Goal: Task Accomplishment & Management: Complete application form

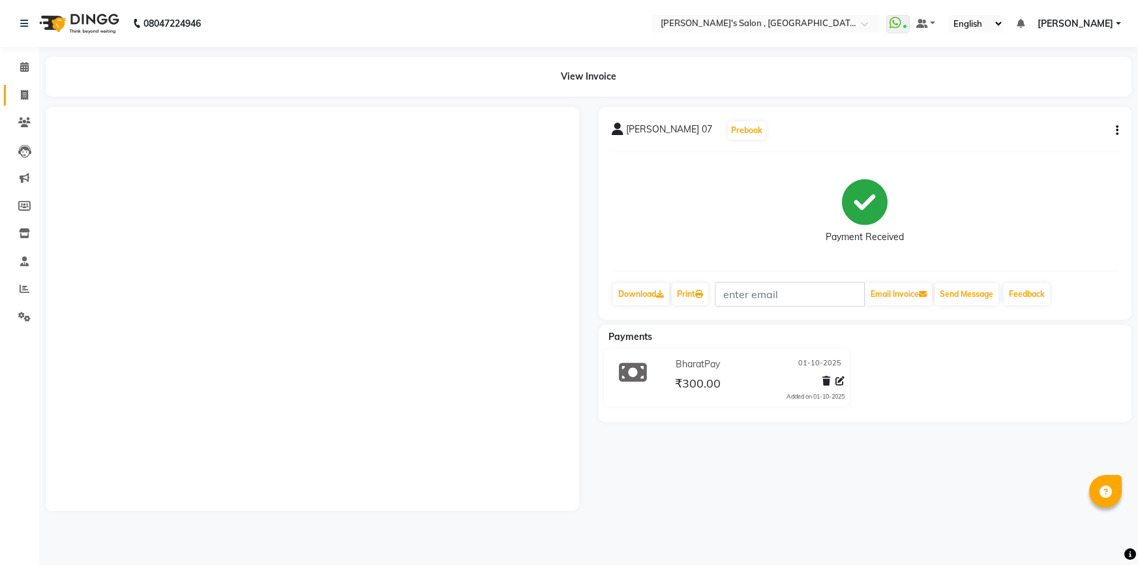
click at [11, 97] on link "Invoice" at bounding box center [19, 96] width 31 height 22
select select "service"
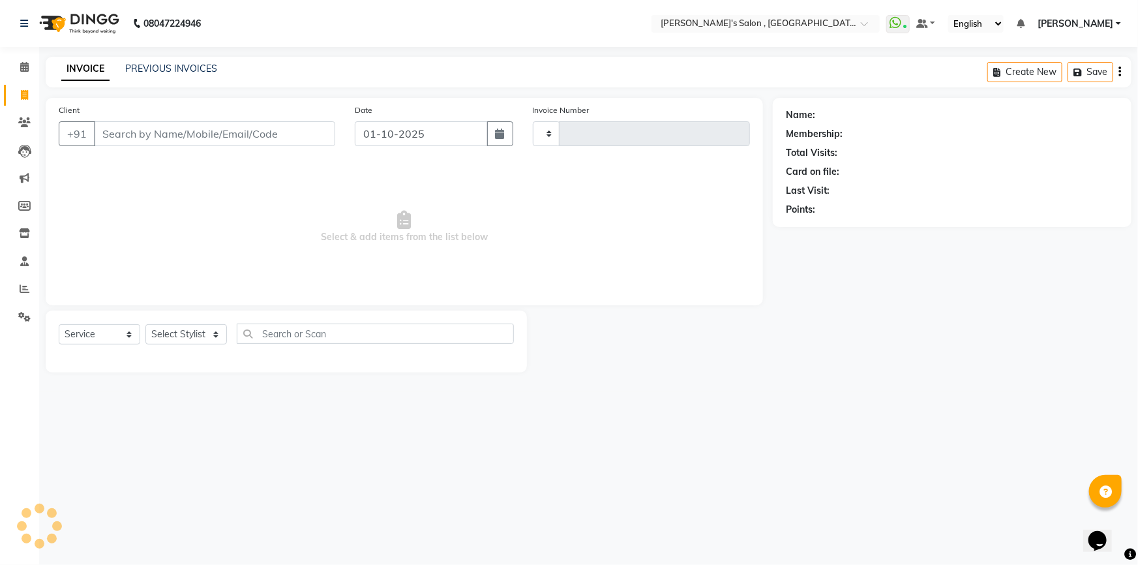
type input "2328"
select select "7416"
click at [131, 133] on input "Client" at bounding box center [214, 133] width 241 height 25
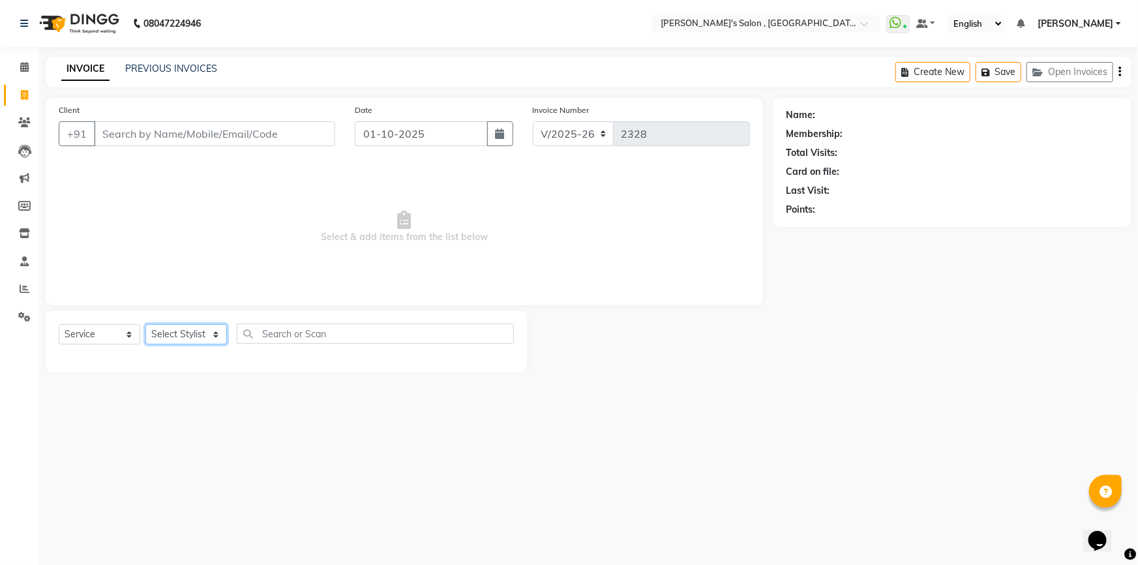
click at [180, 333] on select "Select Stylist ABHISHEK AKASH SH ARJUN SIR Manager [PERSON_NAME] [PERSON_NAME] …" at bounding box center [186, 334] width 82 height 20
click at [145, 324] on select "Select Stylist ABHISHEK AKASH SH ARJUN SIR Manager [PERSON_NAME] [PERSON_NAME] …" at bounding box center [186, 334] width 82 height 20
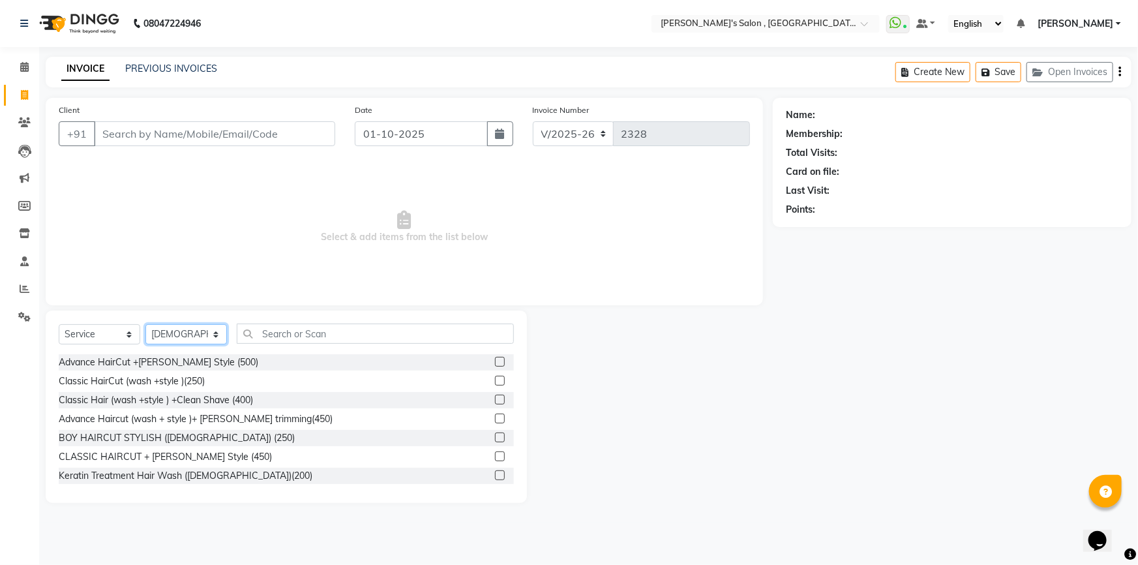
click at [172, 333] on select "Select Stylist ABHISHEK AKASH SH ARJUN SIR Manager [PERSON_NAME] [PERSON_NAME] …" at bounding box center [186, 334] width 82 height 20
select select "64901"
click at [145, 324] on select "Select Stylist ABHISHEK AKASH SH ARJUN SIR Manager [PERSON_NAME] [PERSON_NAME] …" at bounding box center [186, 334] width 82 height 20
click at [290, 341] on input "text" at bounding box center [375, 334] width 277 height 20
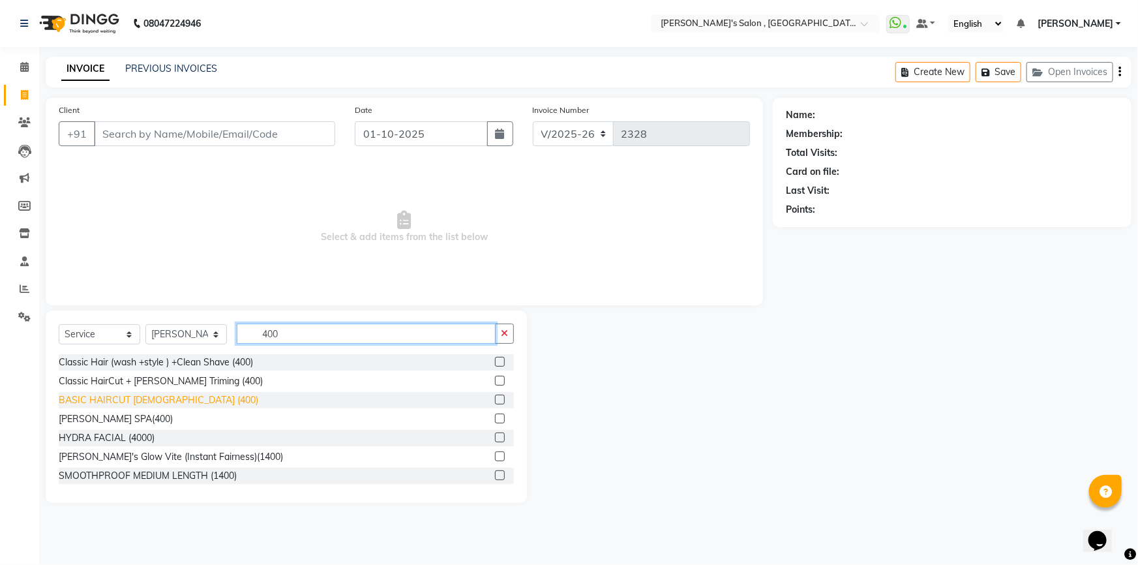
type input "400"
click at [131, 401] on div "BASIC HAIRCUT [DEMOGRAPHIC_DATA] (400)" at bounding box center [159, 400] width 200 height 14
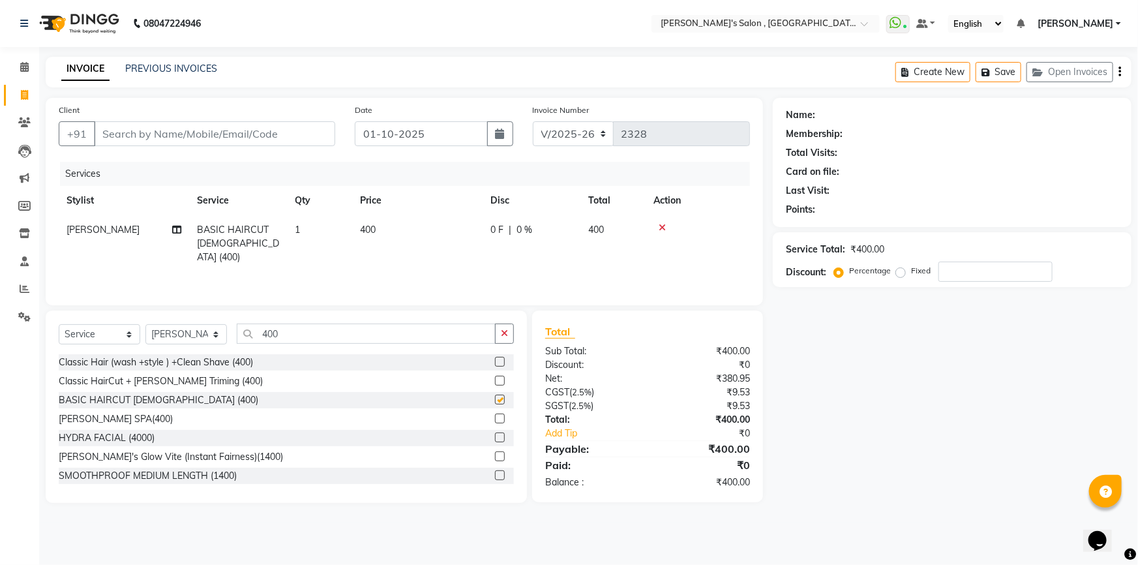
checkbox input "false"
click at [197, 336] on select "Select Stylist ABHISHEK AKASH SH ARJUN SIR Manager [PERSON_NAME] [PERSON_NAME] …" at bounding box center [186, 334] width 82 height 20
select select "67371"
click at [145, 324] on select "Select Stylist ABHISHEK AKASH SH ARJUN SIR Manager [PERSON_NAME] [PERSON_NAME] …" at bounding box center [186, 334] width 82 height 20
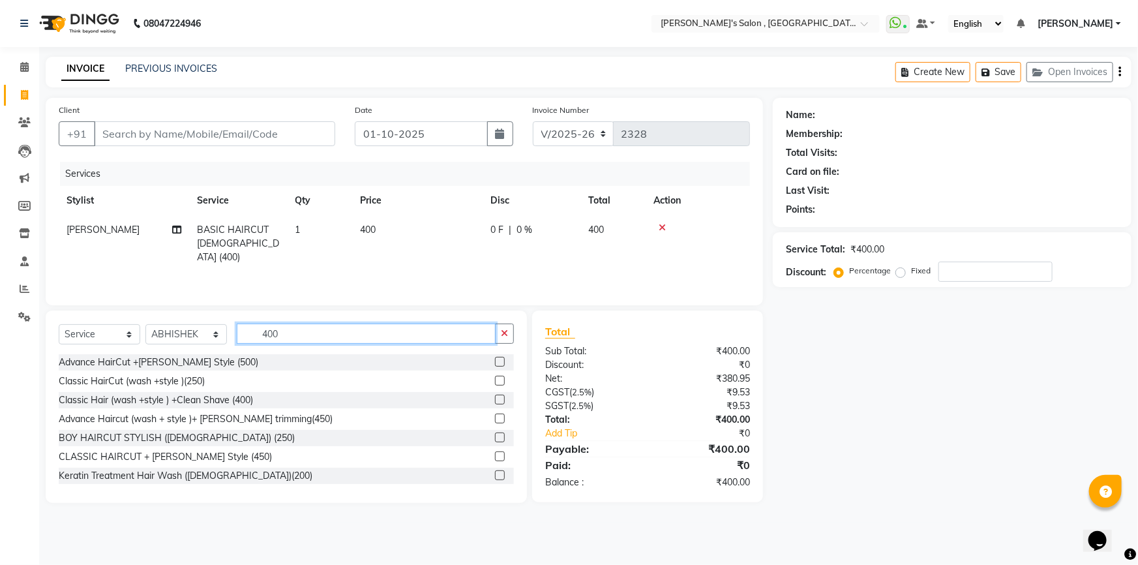
click at [306, 332] on input "400" at bounding box center [366, 334] width 259 height 20
type input "4"
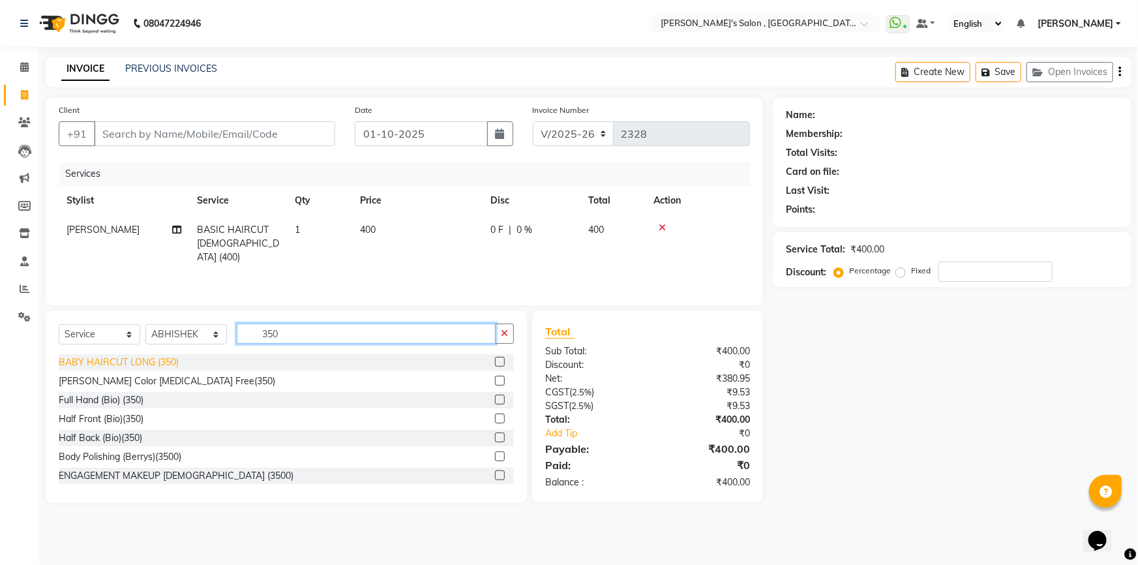
type input "350"
click at [166, 364] on div "BABY HAIRCUT LONG (350)" at bounding box center [119, 363] width 120 height 14
checkbox input "false"
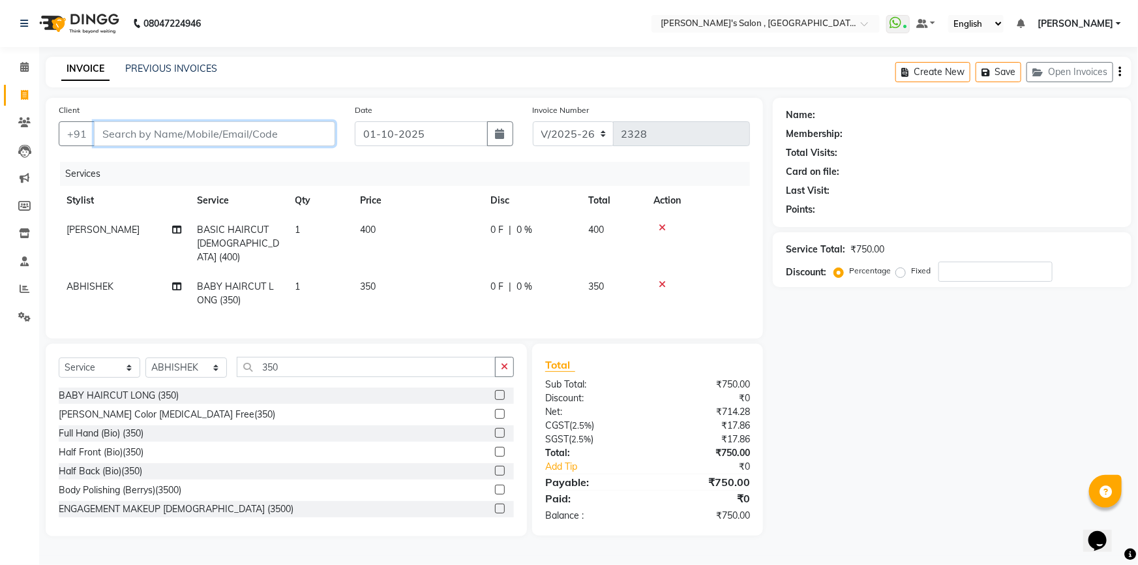
click at [206, 132] on input "Client" at bounding box center [214, 133] width 241 height 25
type input "0"
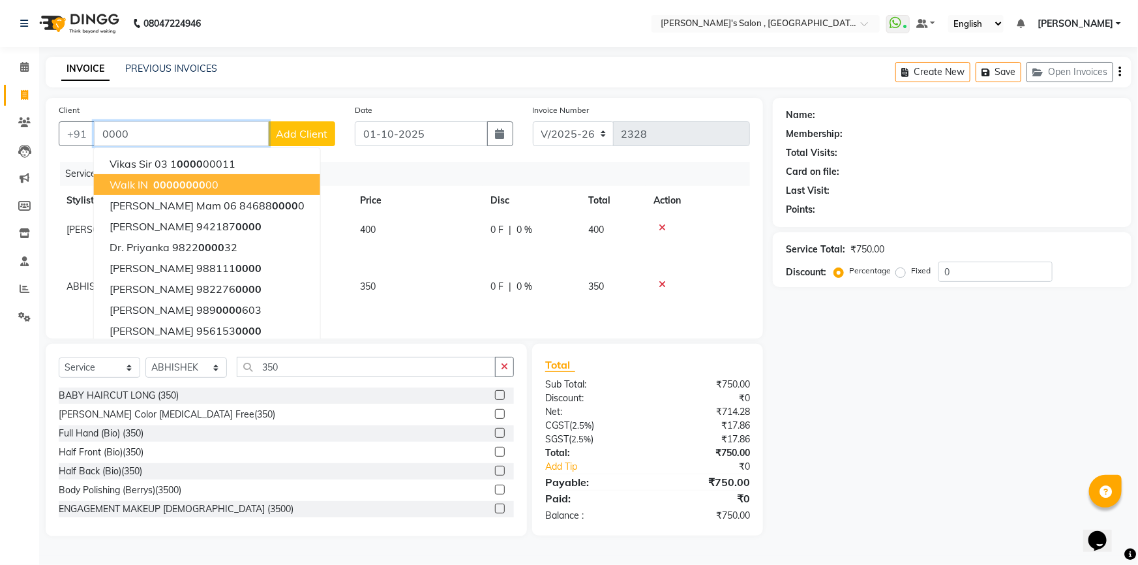
click at [184, 188] on span "0000" at bounding box center [192, 184] width 26 height 13
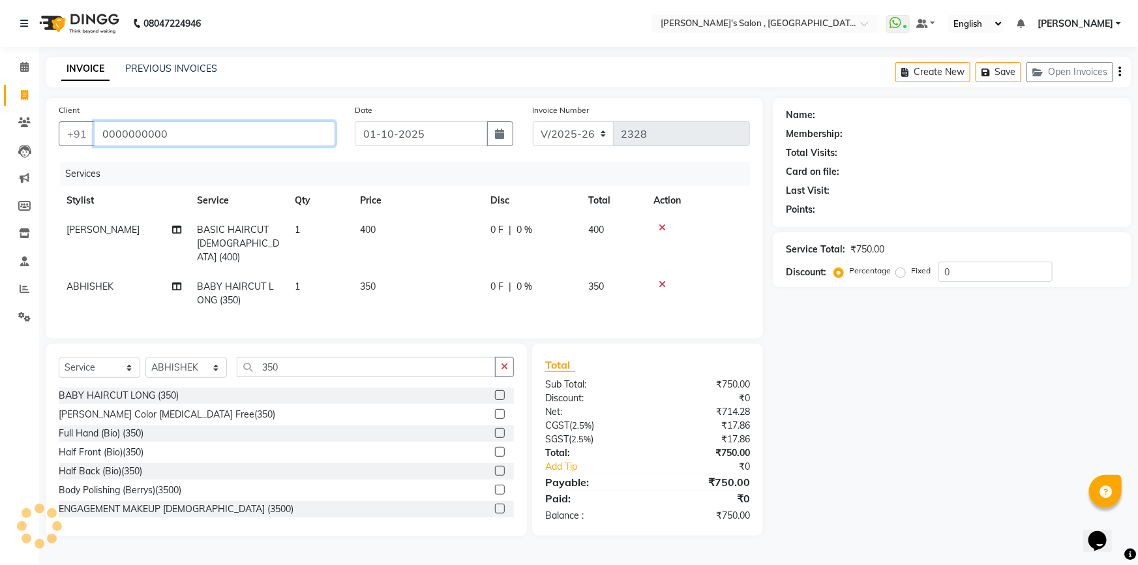
type input "0000000000"
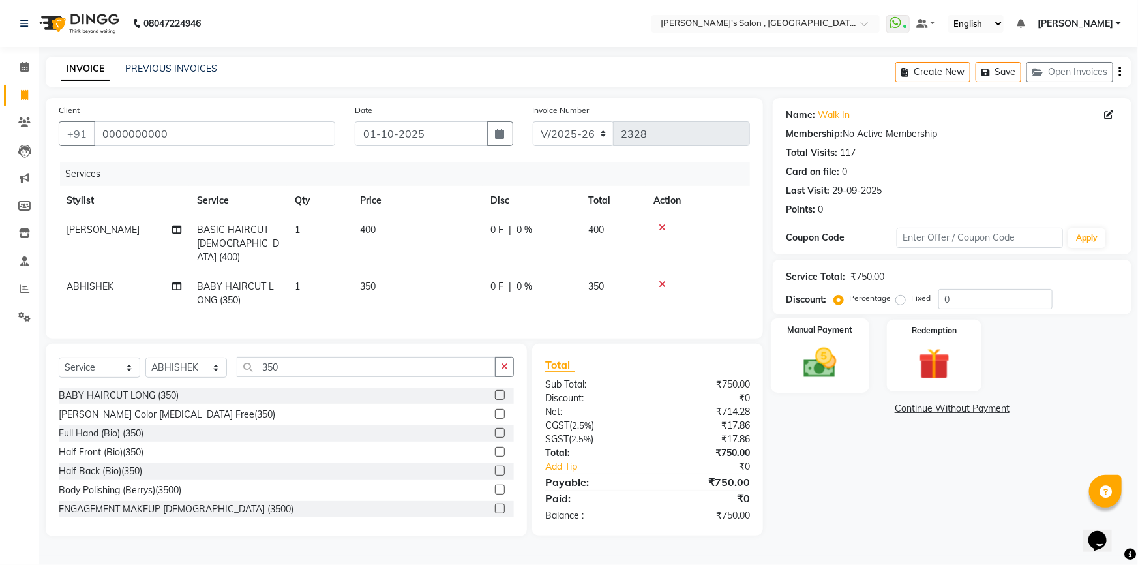
click at [851, 353] on div "Manual Payment" at bounding box center [820, 355] width 99 height 75
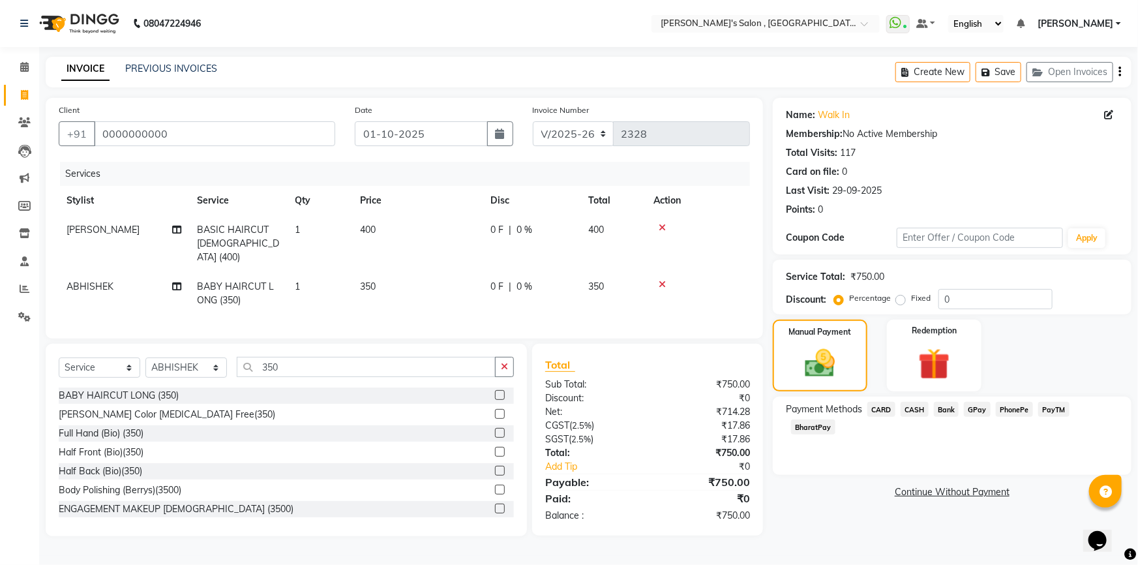
click at [836, 419] on span "BharatPay" at bounding box center [813, 426] width 44 height 15
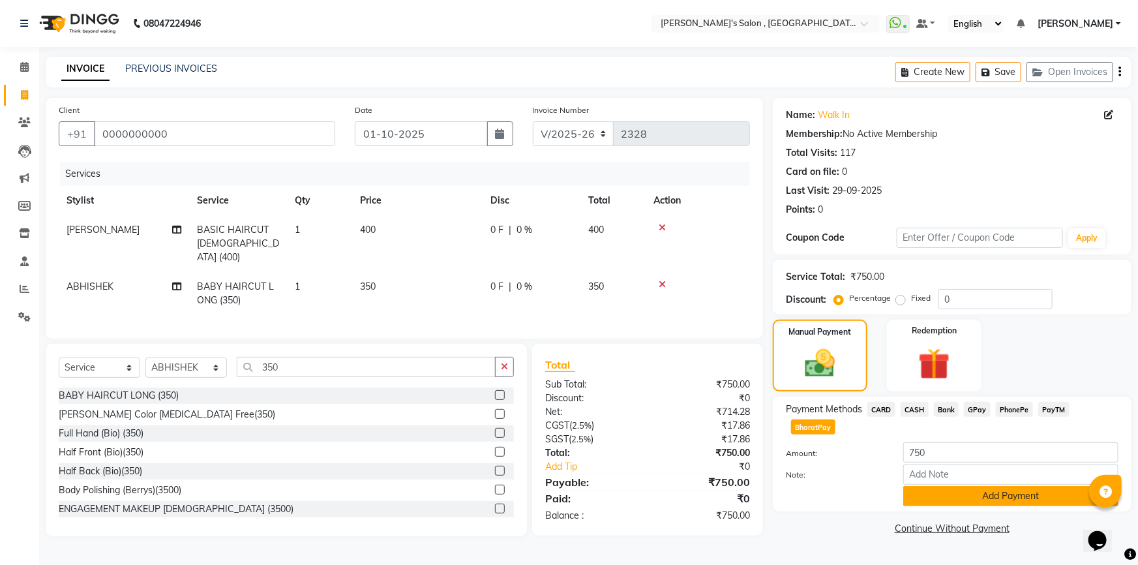
click at [950, 486] on button "Add Payment" at bounding box center [1010, 496] width 215 height 20
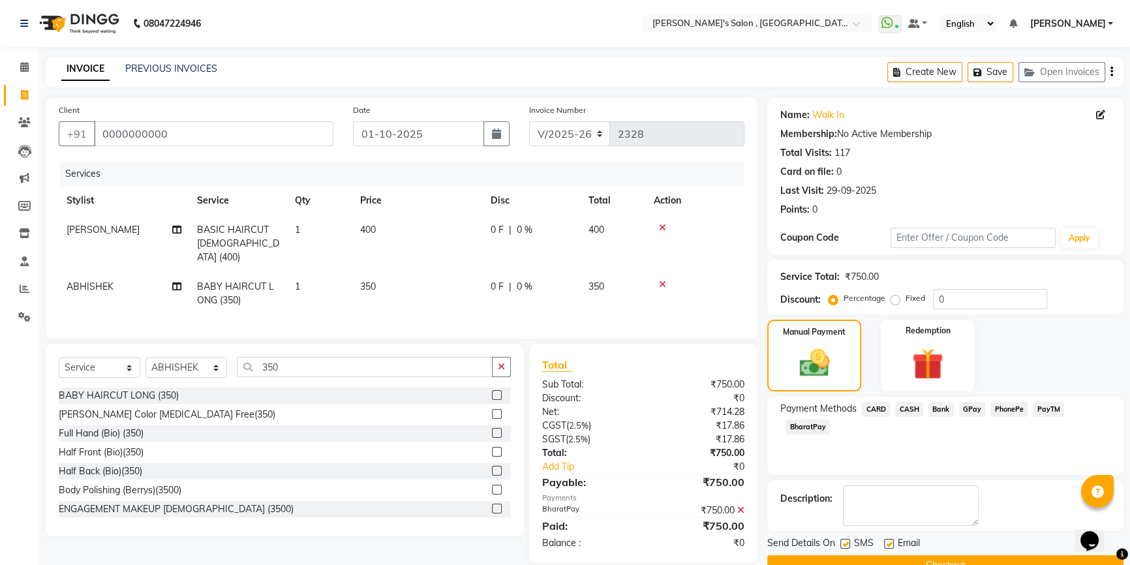
click at [916, 555] on button "Checkout" at bounding box center [945, 565] width 356 height 20
